Goal: Find specific page/section: Find specific page/section

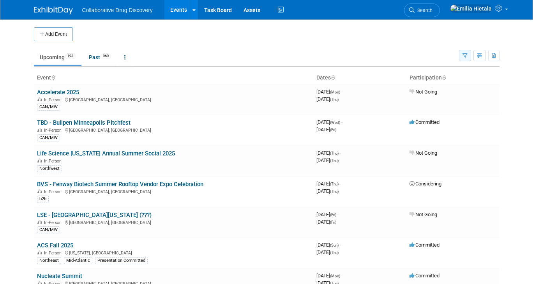
click at [466, 55] on button "button" at bounding box center [465, 55] width 12 height 11
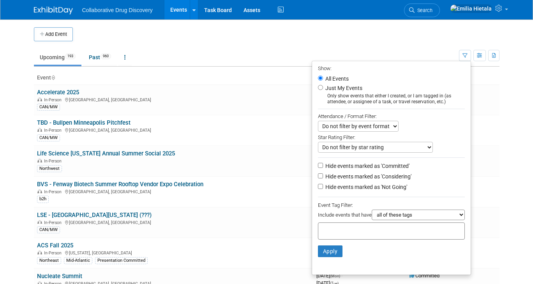
click at [272, 41] on td at bounding box center [275, 34] width 404 height 14
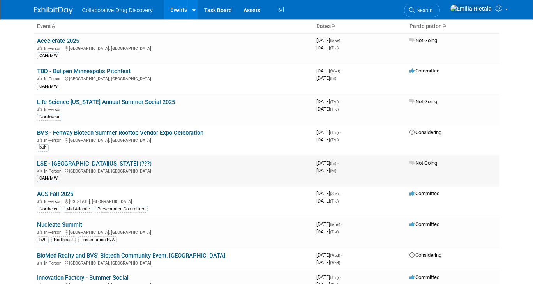
scroll to position [52, 0]
click at [51, 194] on link "ACS Fall 2025" at bounding box center [55, 193] width 36 height 7
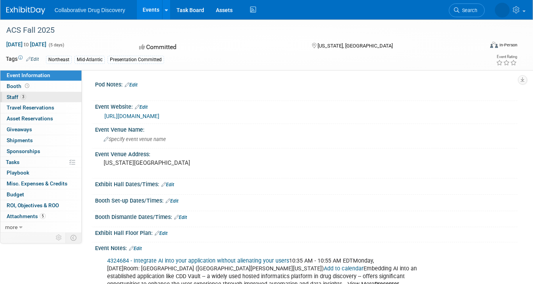
click at [35, 95] on link "3 Staff 3" at bounding box center [40, 97] width 81 height 11
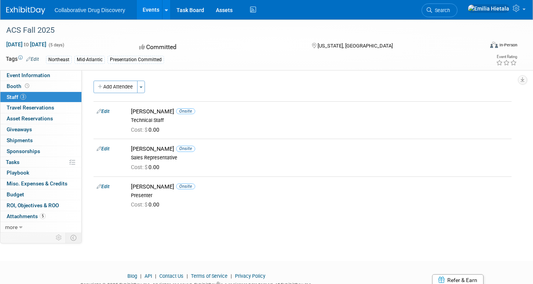
click at [189, 42] on div "Committed" at bounding box center [218, 48] width 163 height 14
